Goal: Task Accomplishment & Management: Complete application form

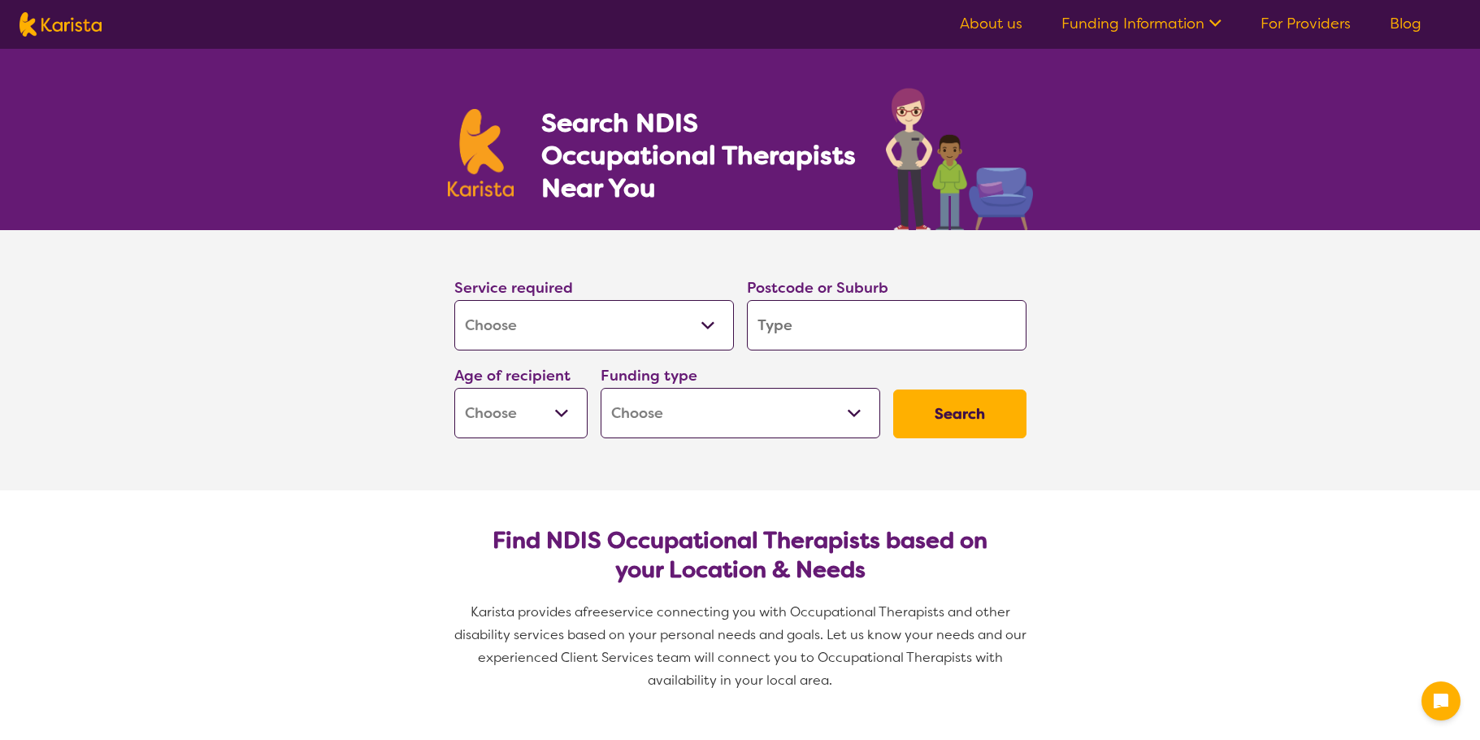
select select "[MEDICAL_DATA]"
click at [784, 332] on input "search" at bounding box center [887, 325] width 280 height 50
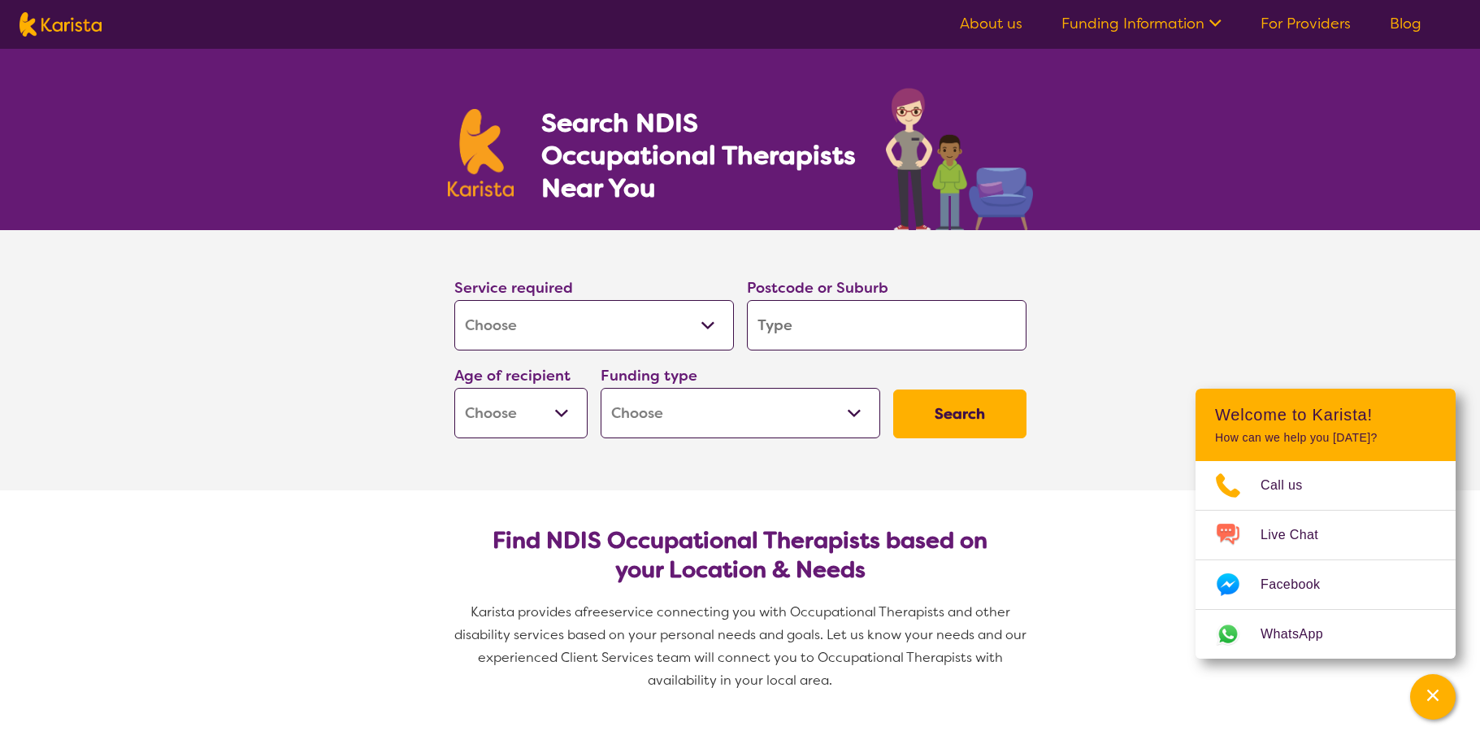
click at [776, 328] on input "search" at bounding box center [887, 325] width 280 height 50
type input "4"
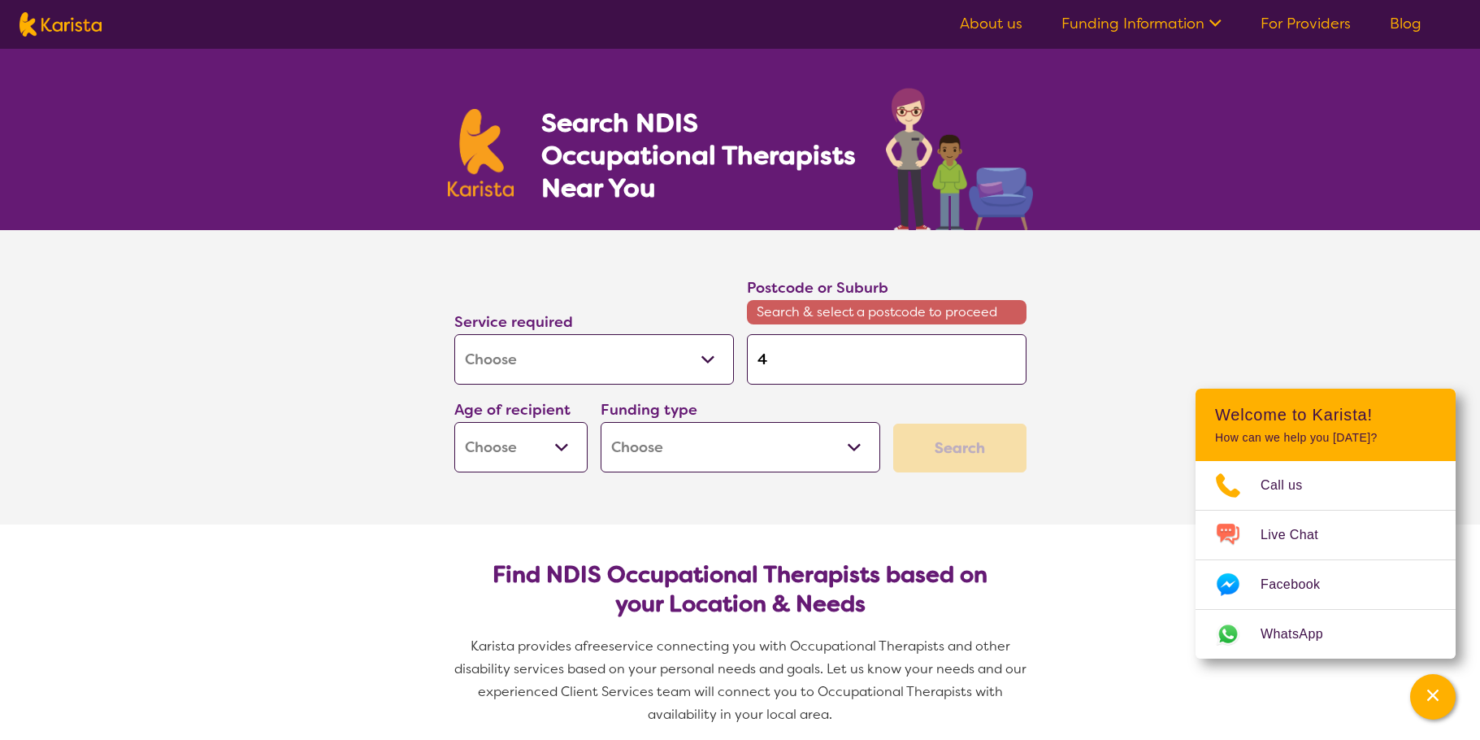
type input "43"
type input "438"
type input "4380"
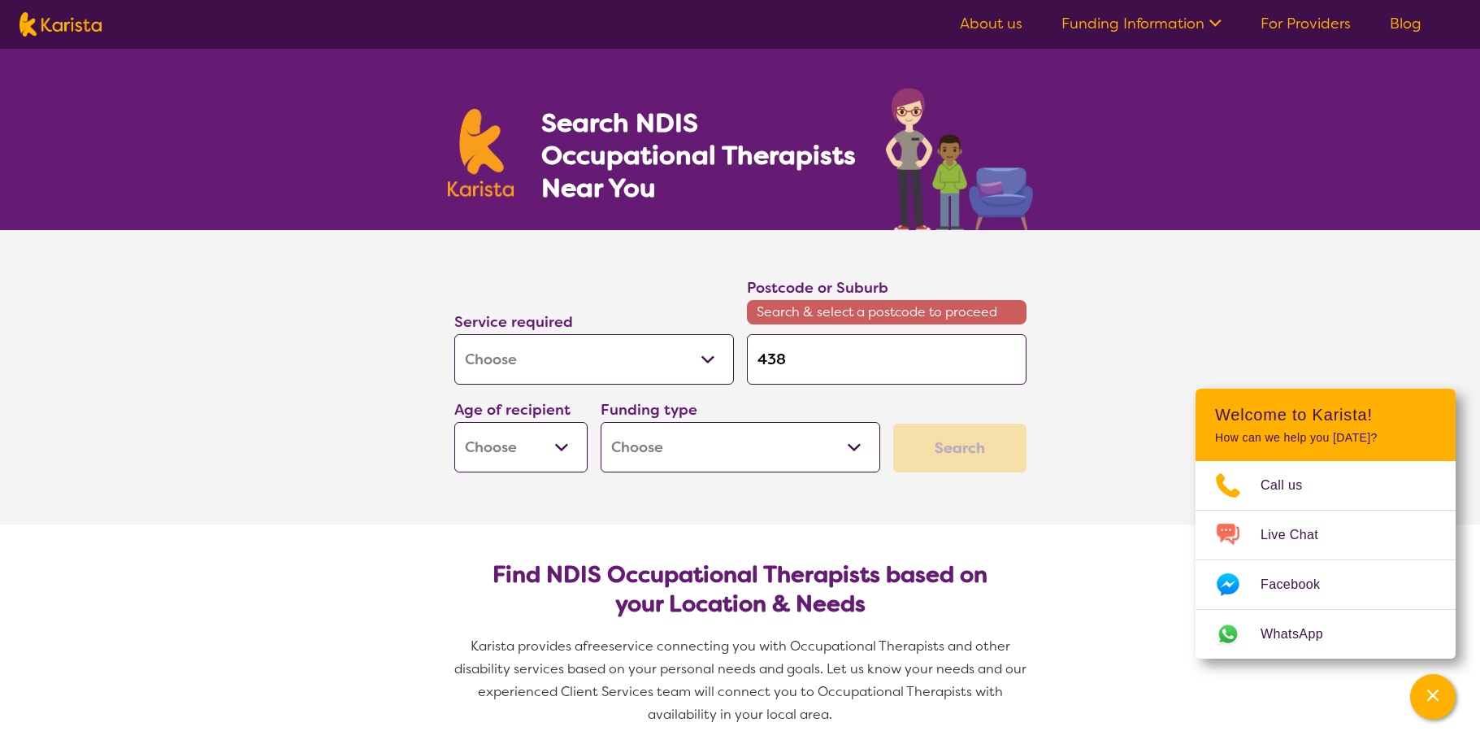
type input "4380"
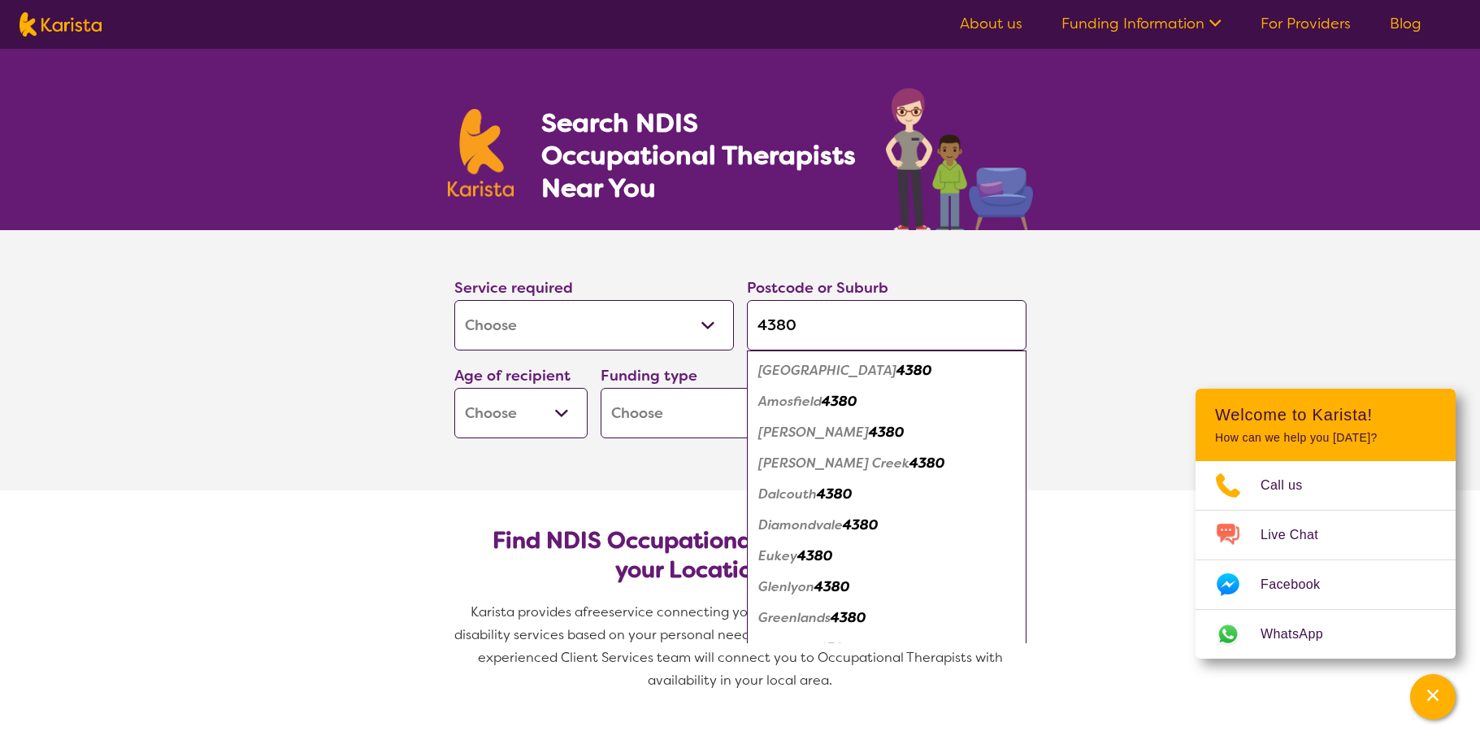
type input "4380"
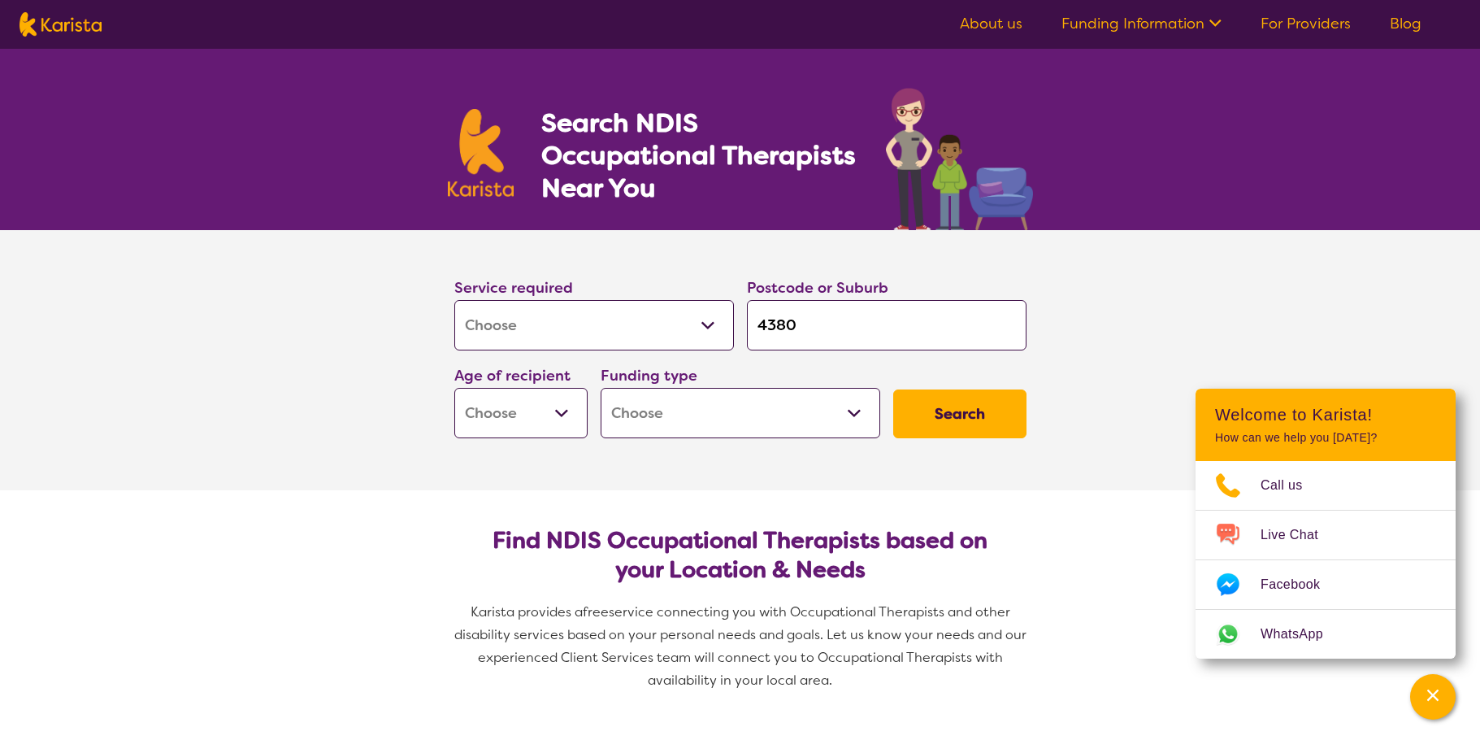
click at [813, 326] on input "4380" at bounding box center [887, 325] width 280 height 50
click at [564, 415] on select "Early Childhood - 0 to 9 Child - 10 to 11 Adolescent - 12 to 17 Adult - 18 to 6…" at bounding box center [520, 413] width 133 height 50
select select "AS"
click at [454, 388] on select "Early Childhood - 0 to 9 Child - 10 to 11 Adolescent - 12 to 17 Adult - 18 to 6…" at bounding box center [520, 413] width 133 height 50
select select "AS"
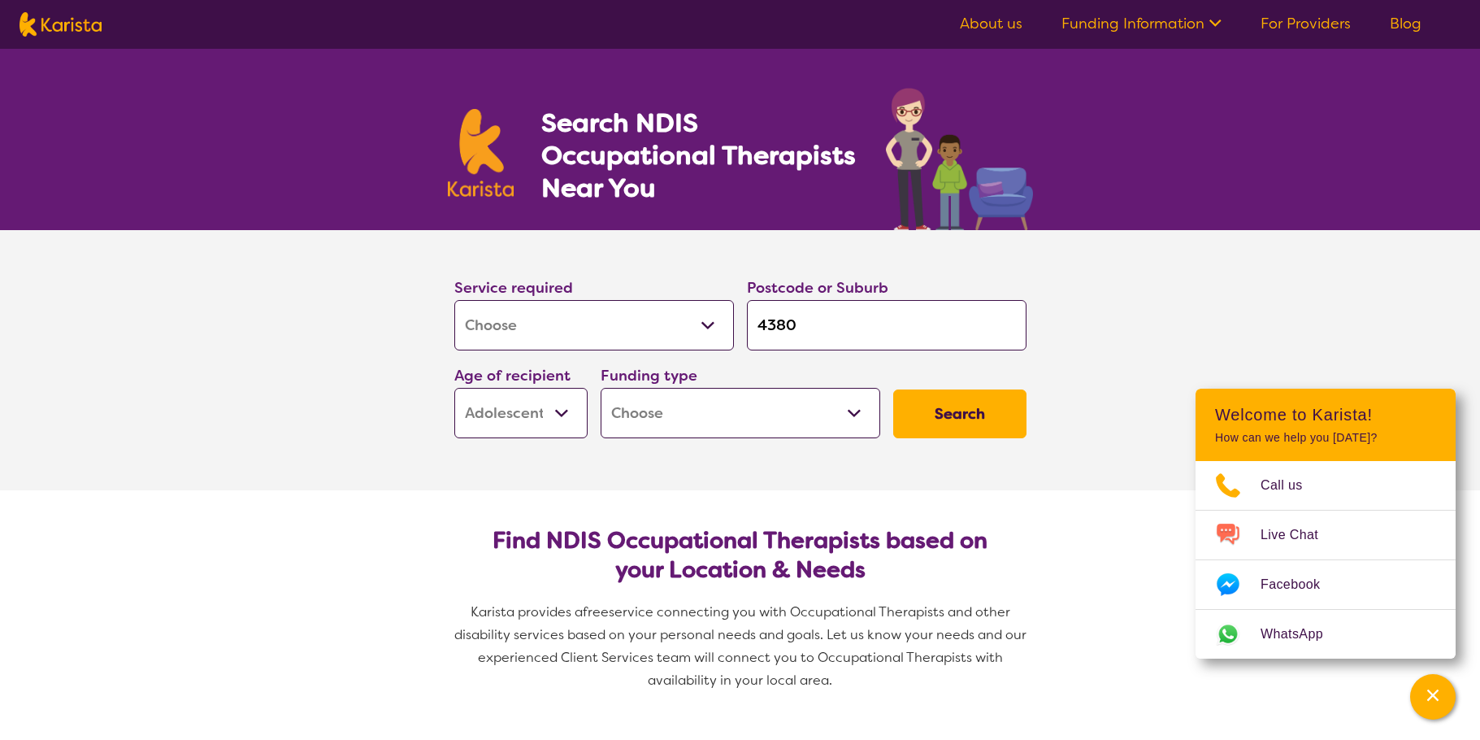
click at [531, 415] on select "Early Childhood - 0 to 9 Child - 10 to 11 Adolescent - 12 to 17 Adult - 18 to 6…" at bounding box center [520, 413] width 133 height 50
select select "AD"
click at [454, 388] on select "Early Childhood - 0 to 9 Child - 10 to 11 Adolescent - 12 to 17 Adult - 18 to 6…" at bounding box center [520, 413] width 133 height 50
select select "AD"
click at [770, 417] on select "Home Care Package (HCP) National Disability Insurance Scheme (NDIS) I don't know" at bounding box center [741, 413] width 280 height 50
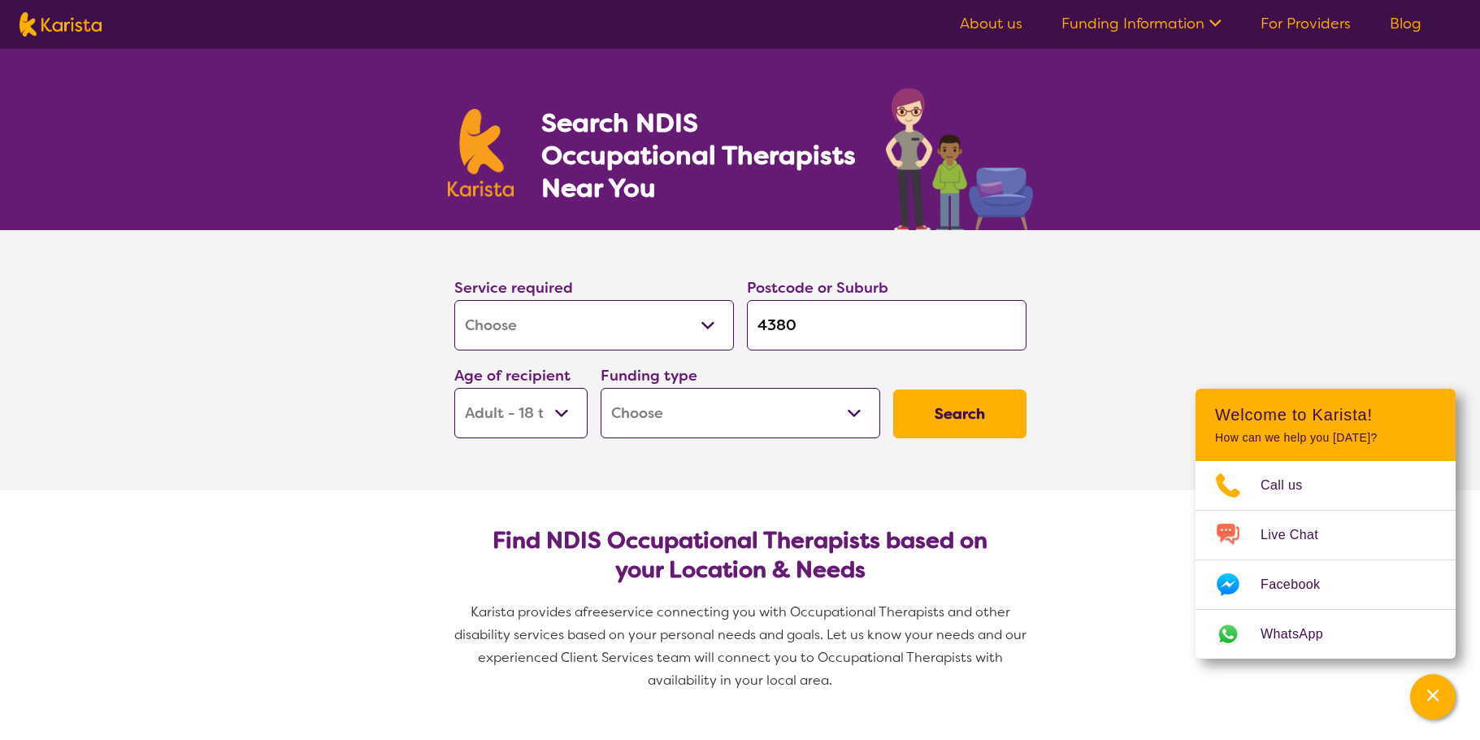
select select "NDIS"
click at [601, 388] on select "Home Care Package (HCP) National Disability Insurance Scheme (NDIS) I don't know" at bounding box center [741, 413] width 280 height 50
select select "NDIS"
click at [963, 402] on button "Search" at bounding box center [959, 413] width 133 height 49
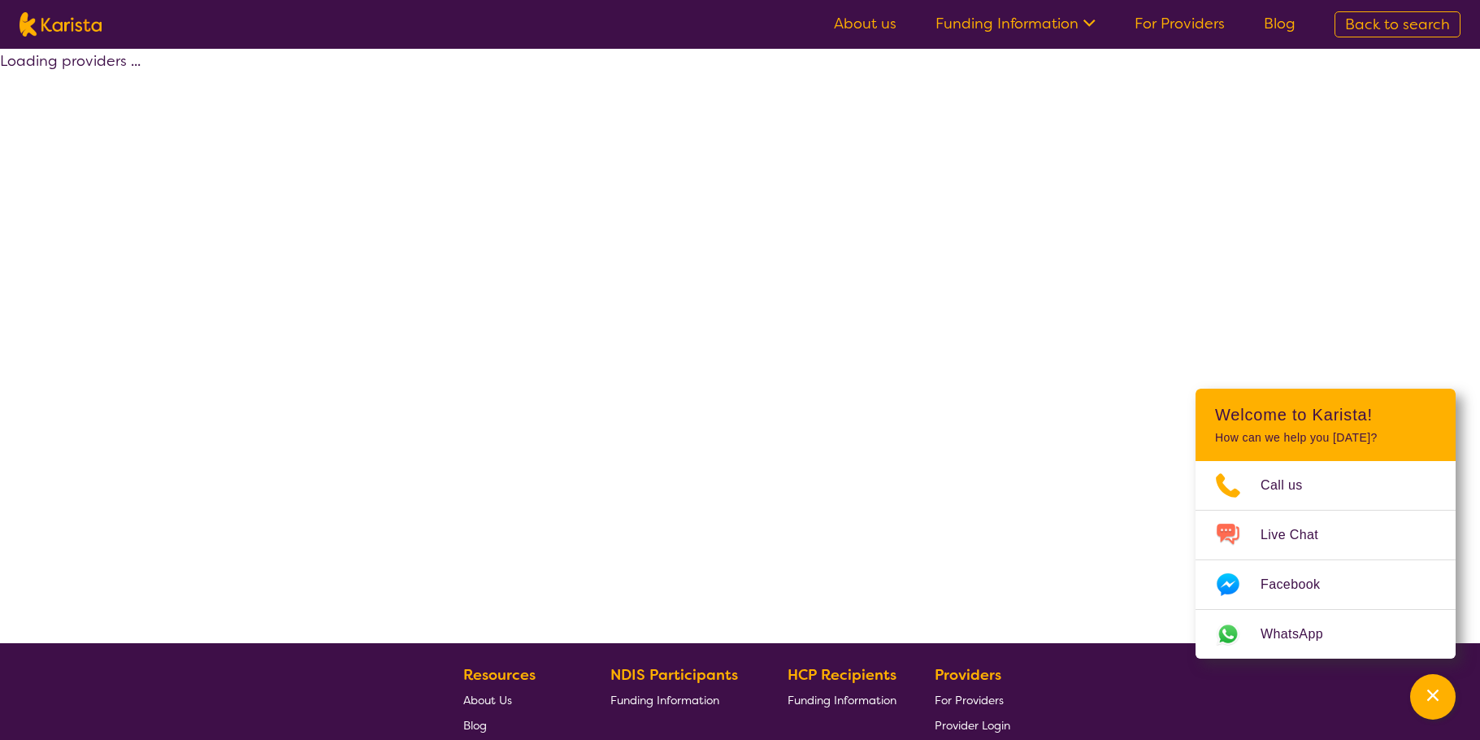
select select "by_score"
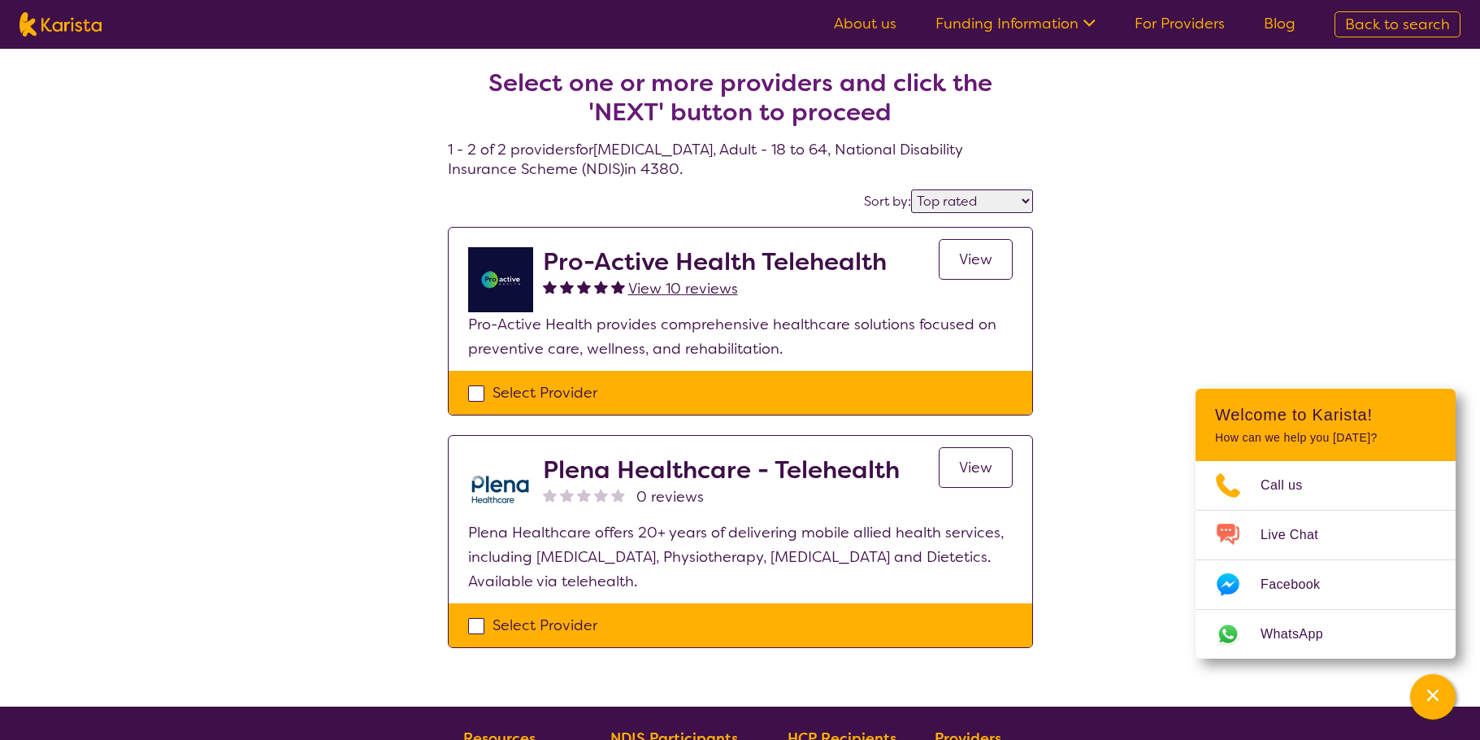
click at [696, 287] on span "View 10 reviews" at bounding box center [683, 289] width 110 height 20
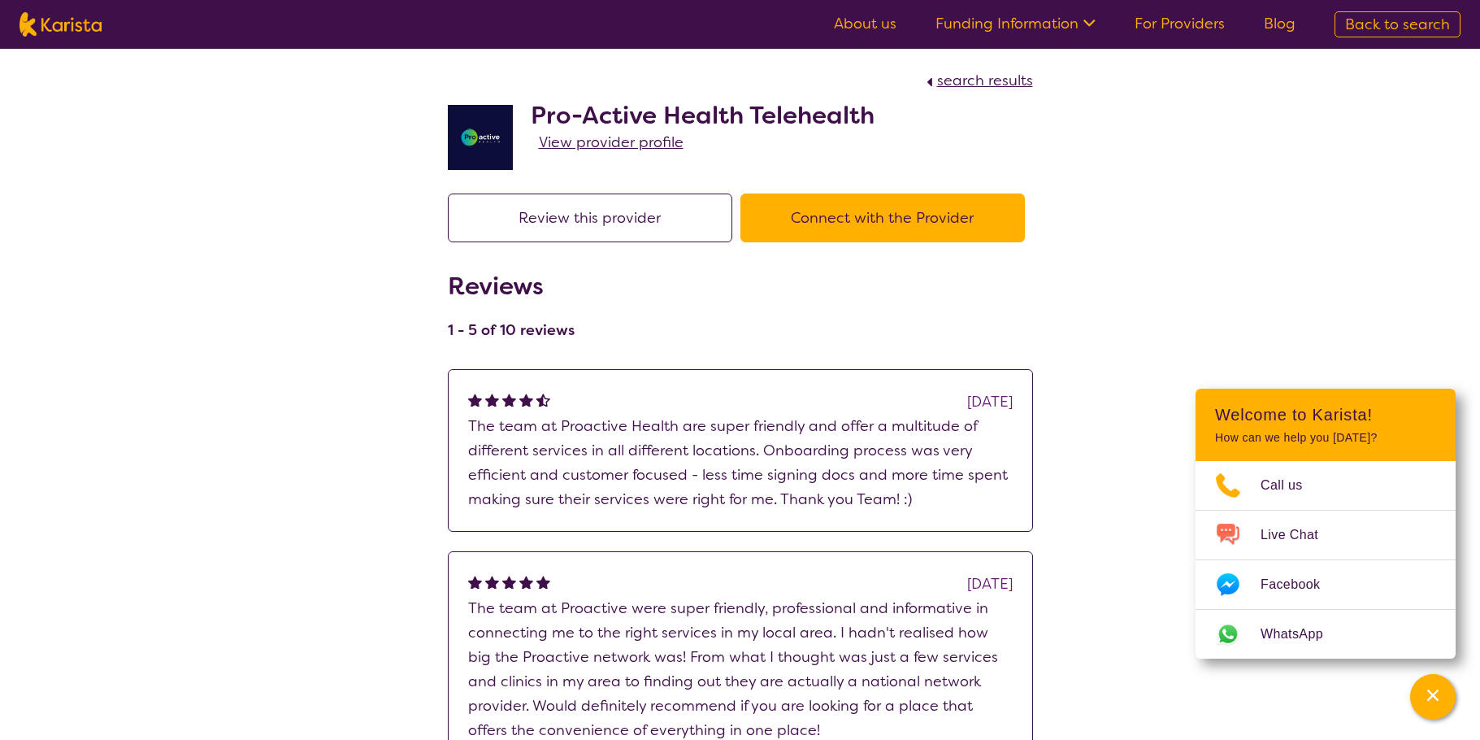
click at [892, 219] on button "Connect with the Provider" at bounding box center [882, 217] width 284 height 49
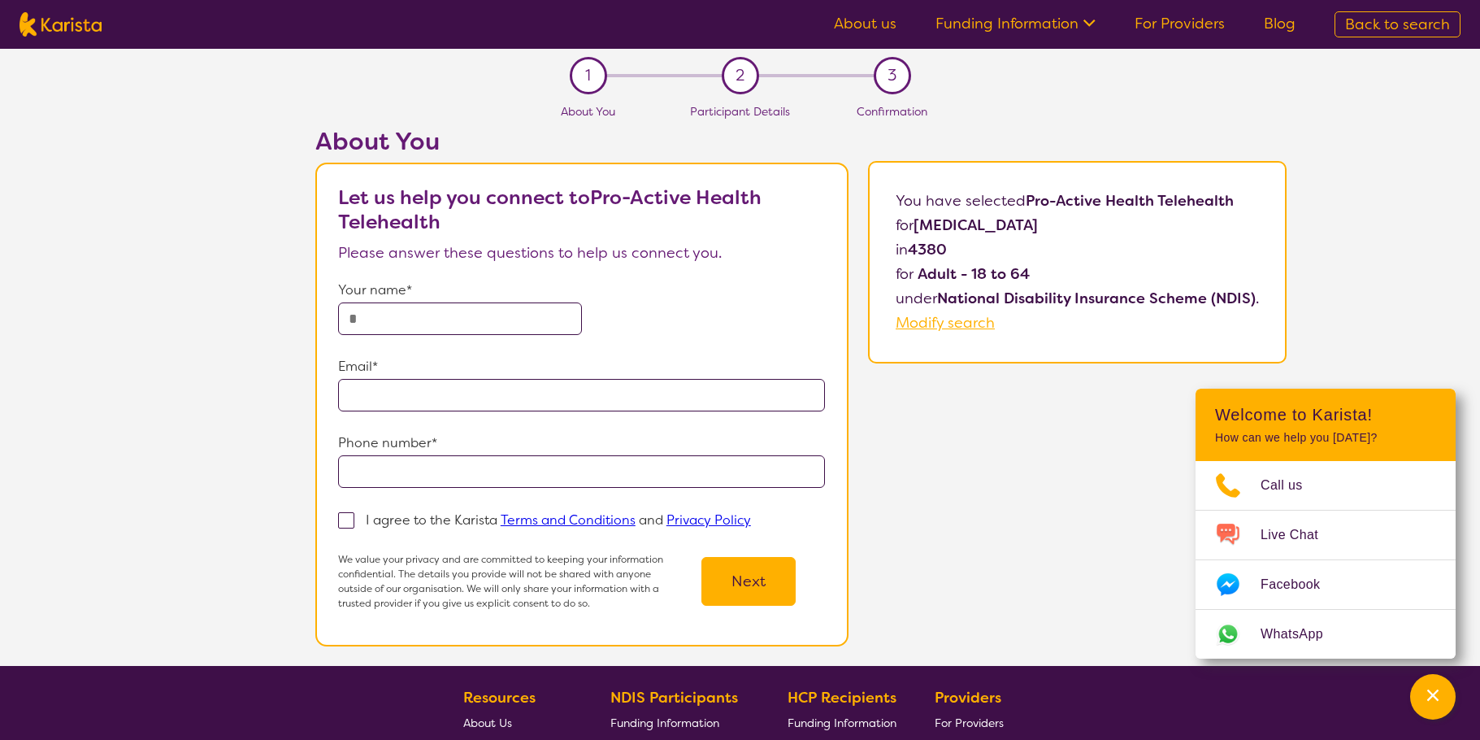
click at [407, 319] on input "text" at bounding box center [460, 318] width 244 height 33
type input "**********"
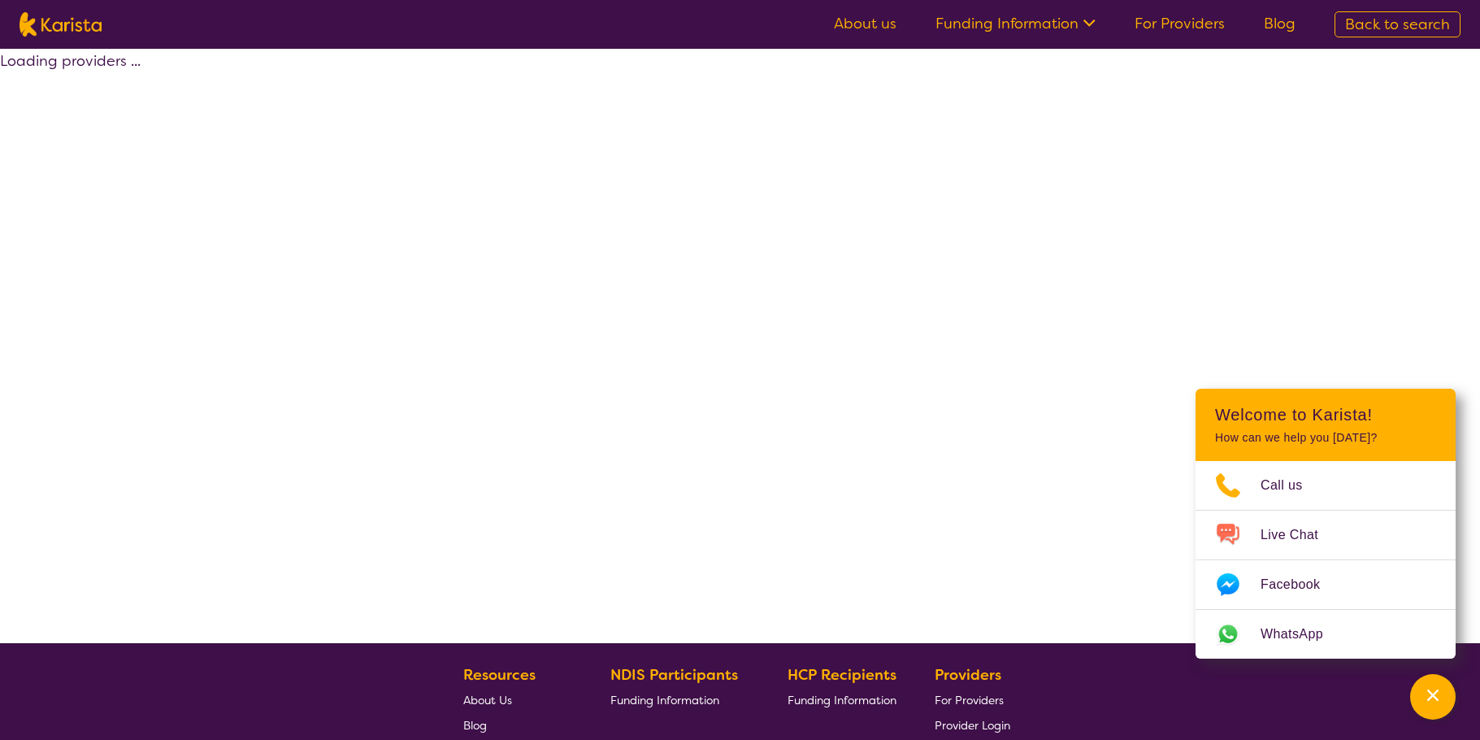
select select "by_score"
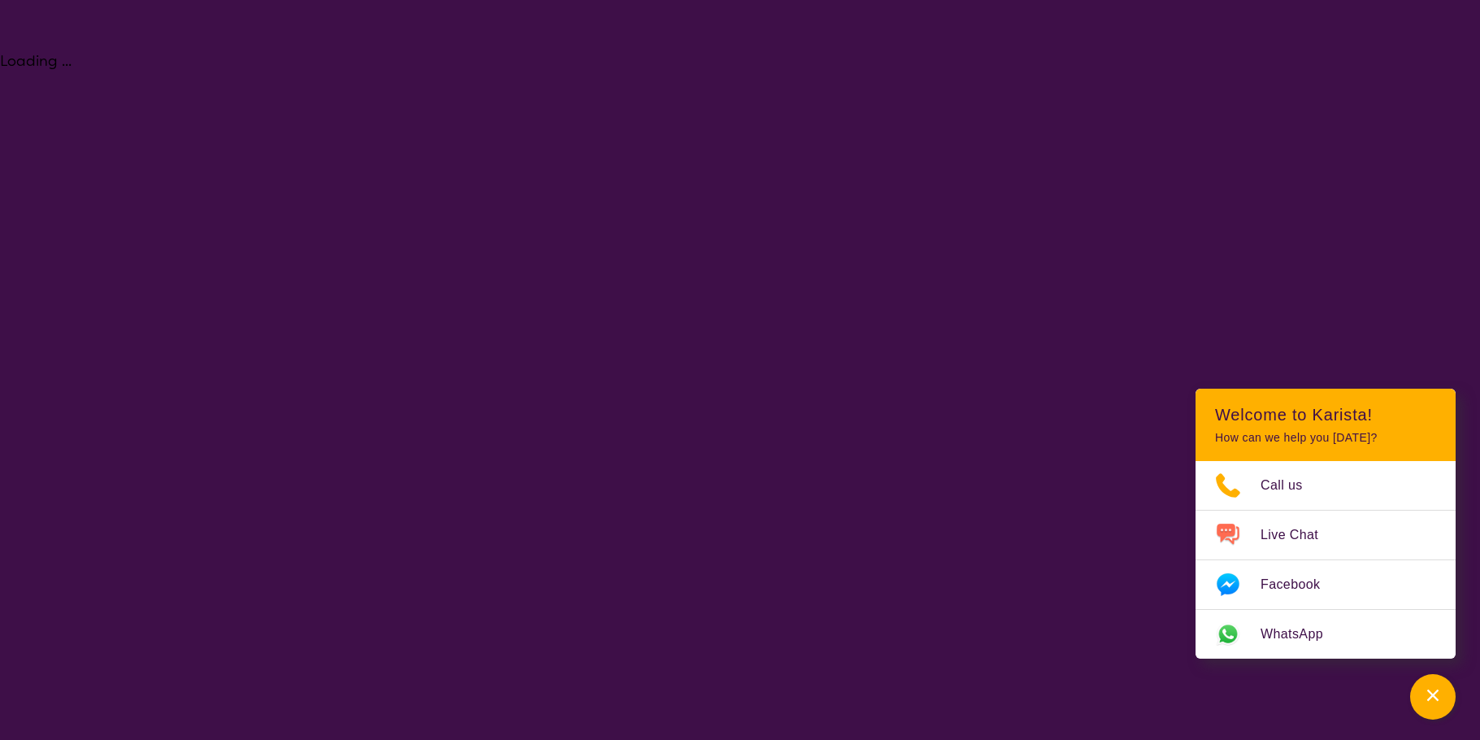
select select "[MEDICAL_DATA]"
select select "AD"
select select "NDIS"
select select "[MEDICAL_DATA]"
select select "AD"
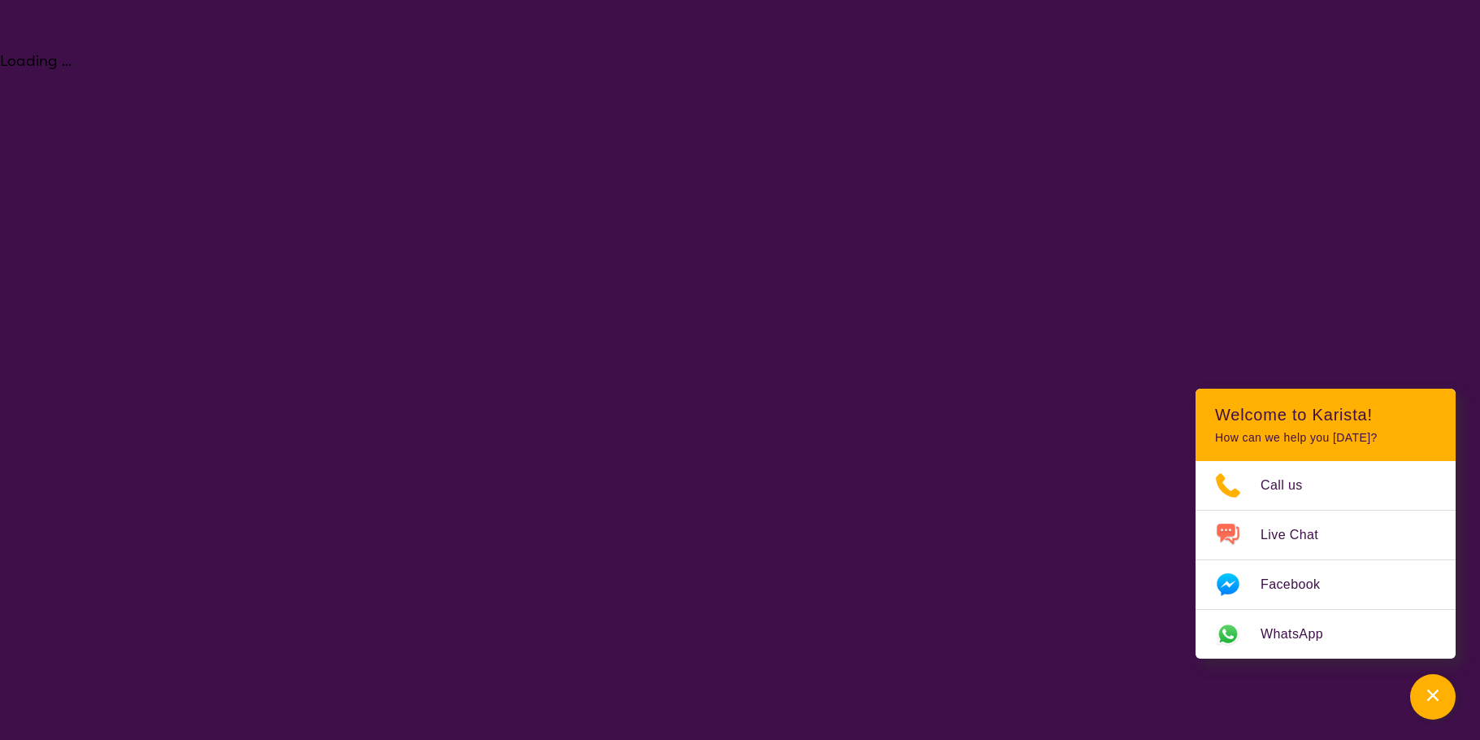
select select "NDIS"
